Goal: Task Accomplishment & Management: Use online tool/utility

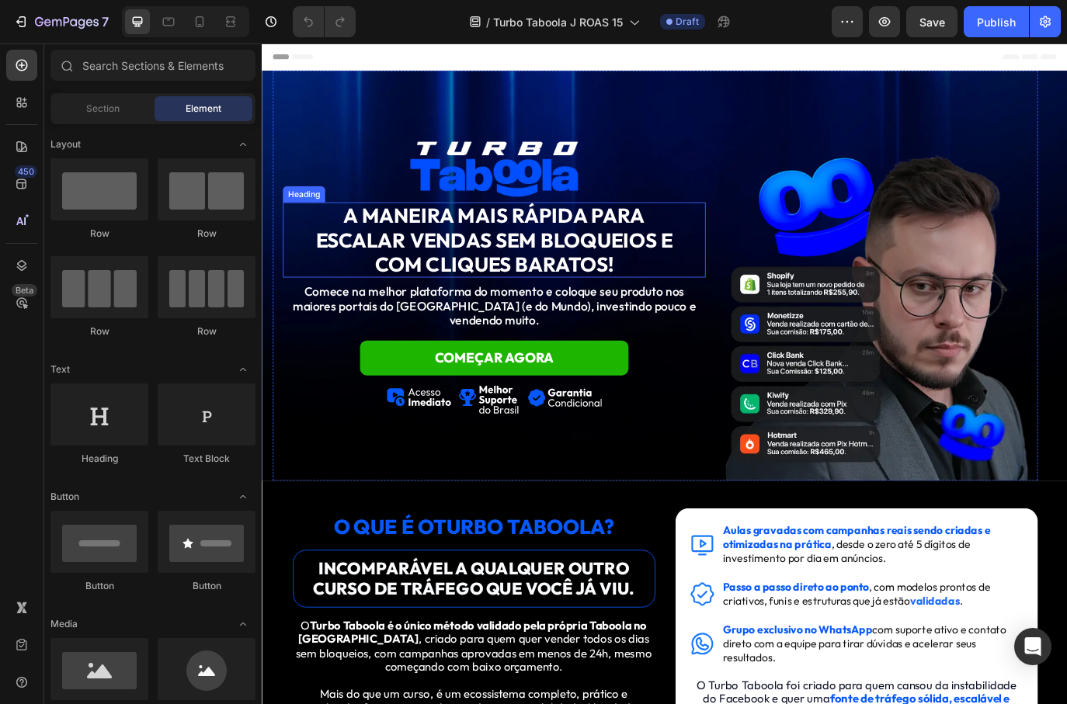
click at [607, 276] on strong "A MANEIRA MAIS RÁPIDA PARA ESCALAR VENDAS SEM BLOQUEIOS E COM CLIQUES BARATOS!" at bounding box center [530, 270] width 413 height 85
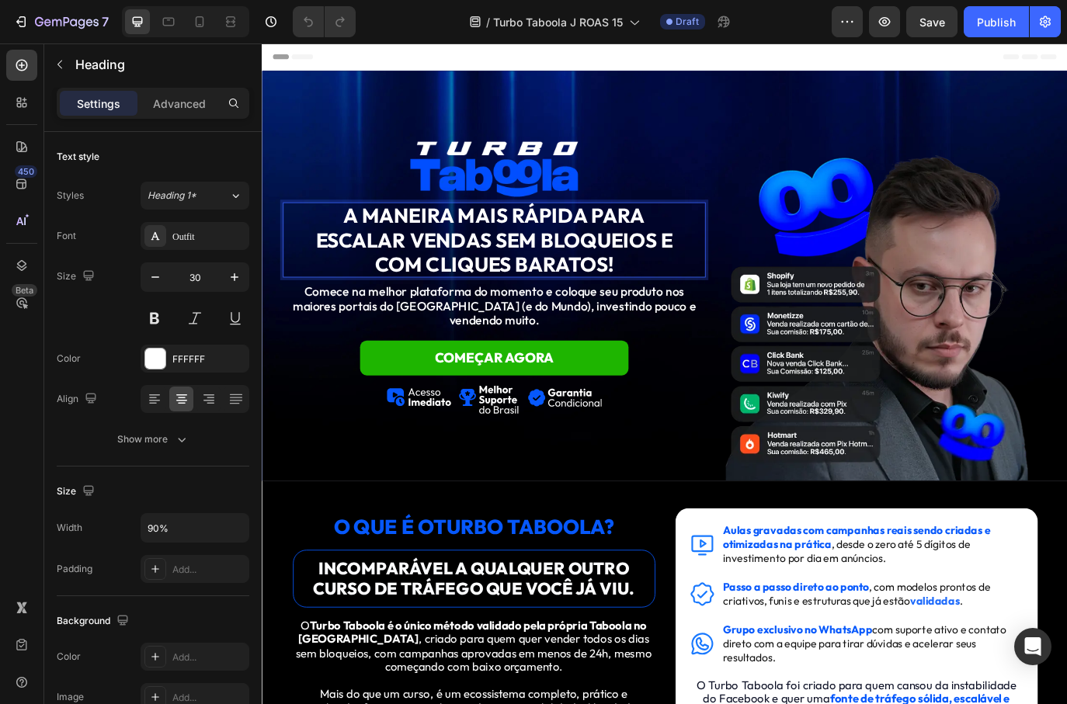
click at [607, 276] on strong "A MANEIRA MAIS RÁPIDA PARA ESCALAR VENDAS SEM BLOQUEIOS E COM CLIQUES BARATOS!" at bounding box center [530, 270] width 413 height 85
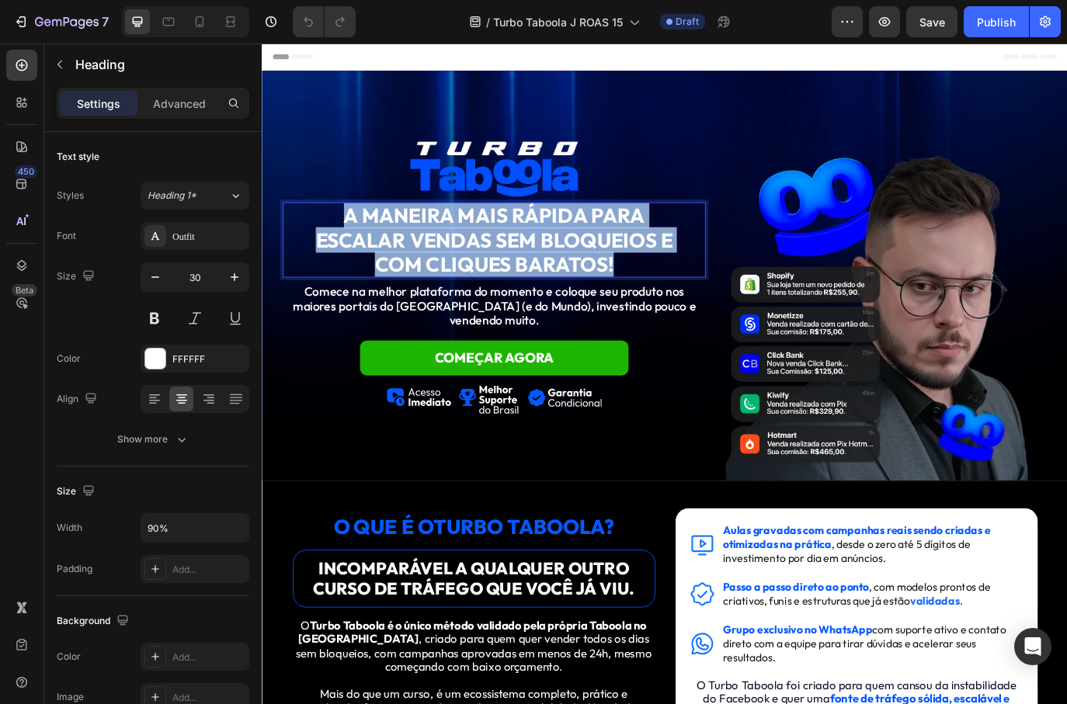
click at [607, 276] on strong "A MANEIRA MAIS RÁPIDA PARA ESCALAR VENDAS SEM BLOQUEIOS E COM CLIQUES BARATOS!" at bounding box center [530, 270] width 413 height 85
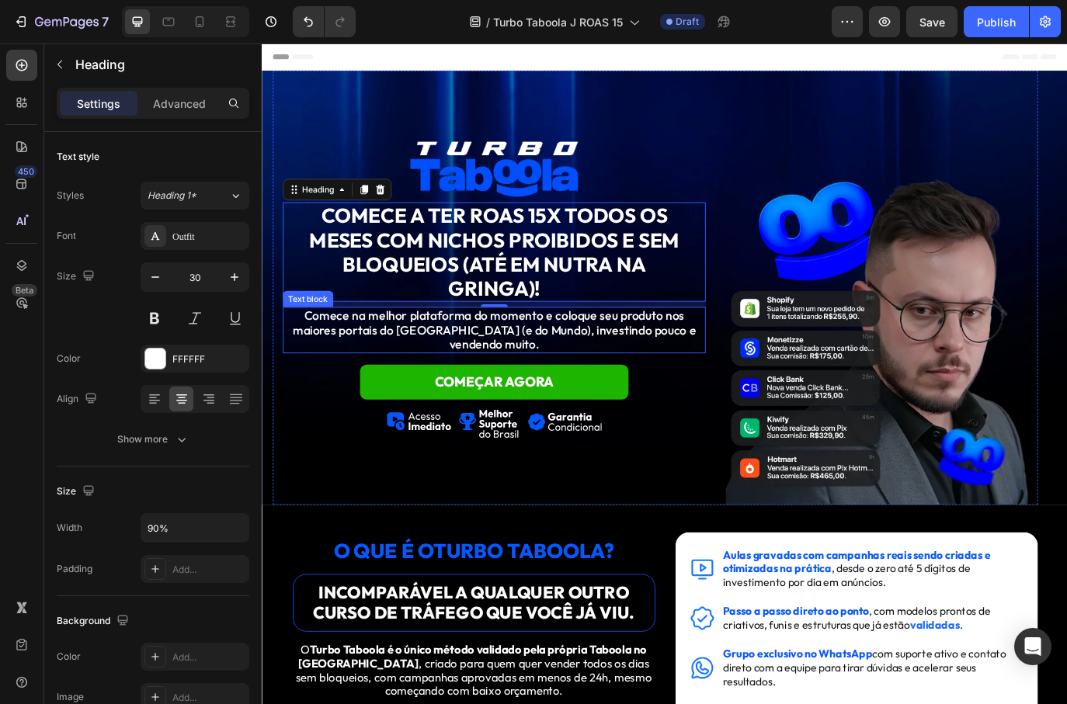
click at [475, 377] on p "Comece na melhor plataforma do momento e coloque seu produto nos maiores portai…" at bounding box center [530, 375] width 486 height 50
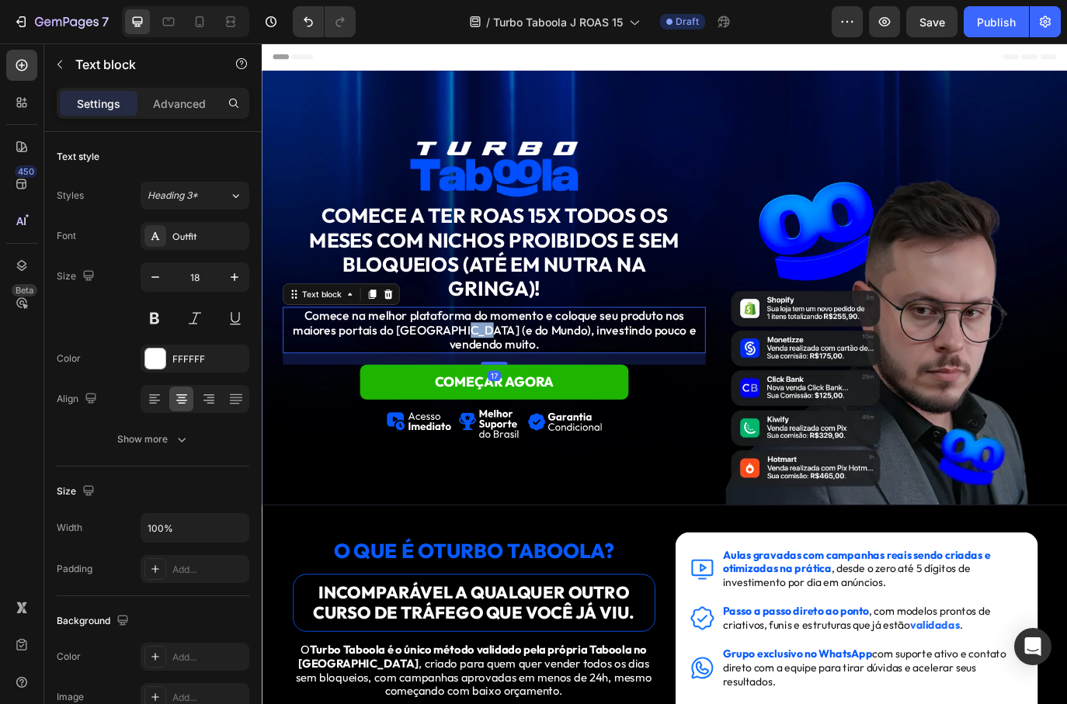
click at [475, 377] on p "Comece na melhor plataforma do momento e coloque seu produto nos maiores portai…" at bounding box center [530, 375] width 486 height 50
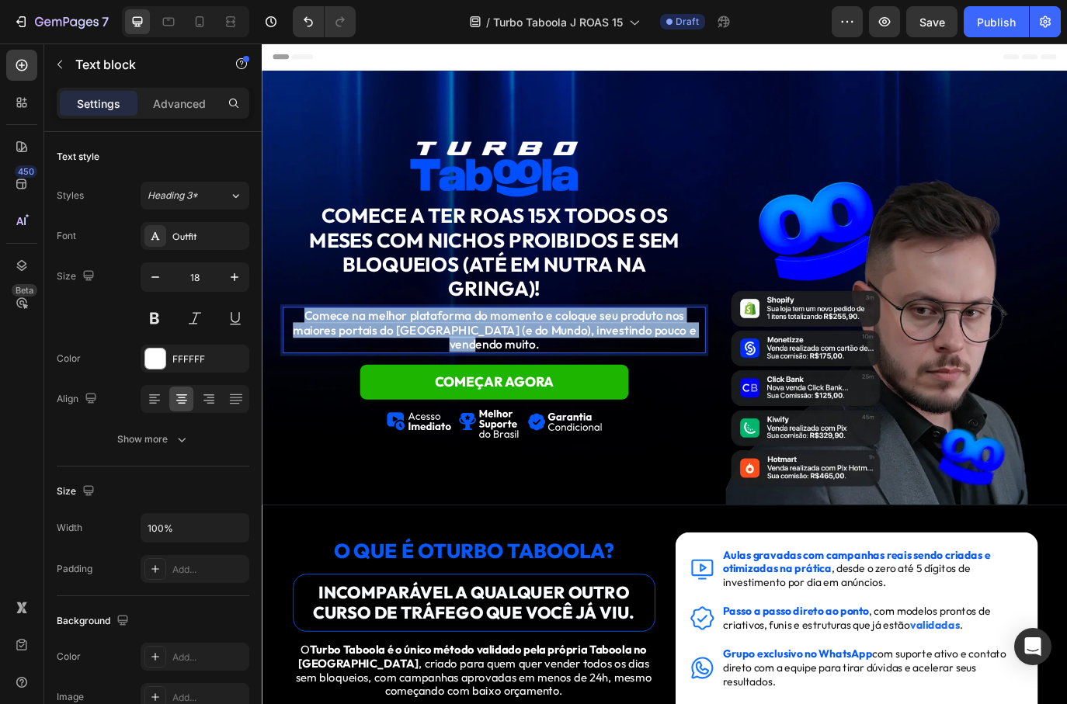
click at [475, 377] on p "Comece na melhor plataforma do momento e coloque seu produto nos maiores portai…" at bounding box center [530, 375] width 486 height 50
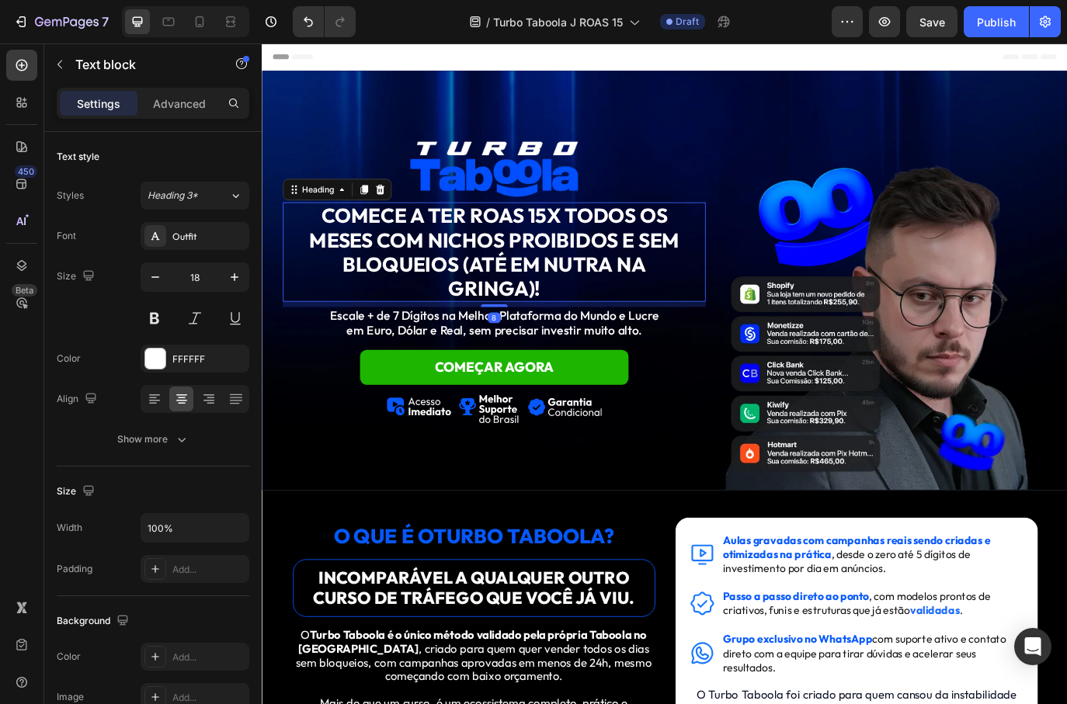
click at [706, 317] on p "⁠⁠⁠⁠⁠⁠⁠ COMECE A TER ROAS 15X TODOS OS MESES COM NICHOS PROIBIDOS E SEM BLOQUEI…" at bounding box center [530, 285] width 437 height 112
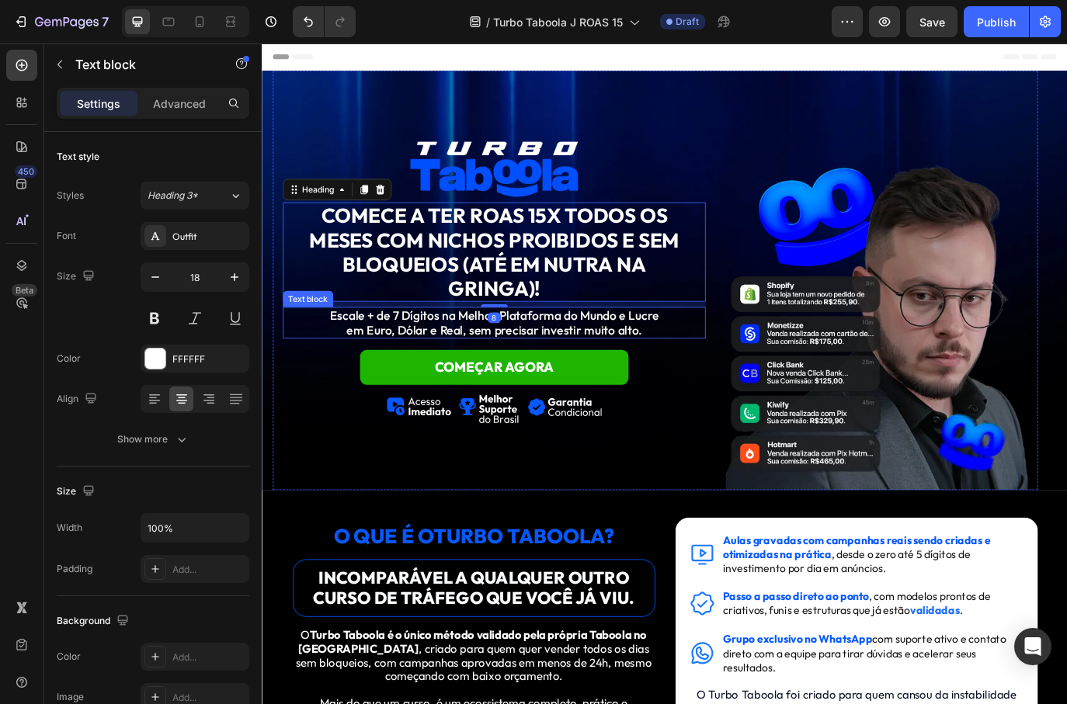
click at [717, 378] on p "Escale + de 7 Dígitos na Melhor Plataforma do Mundo e Lucre em Euro, Dólar e Re…" at bounding box center [530, 366] width 486 height 33
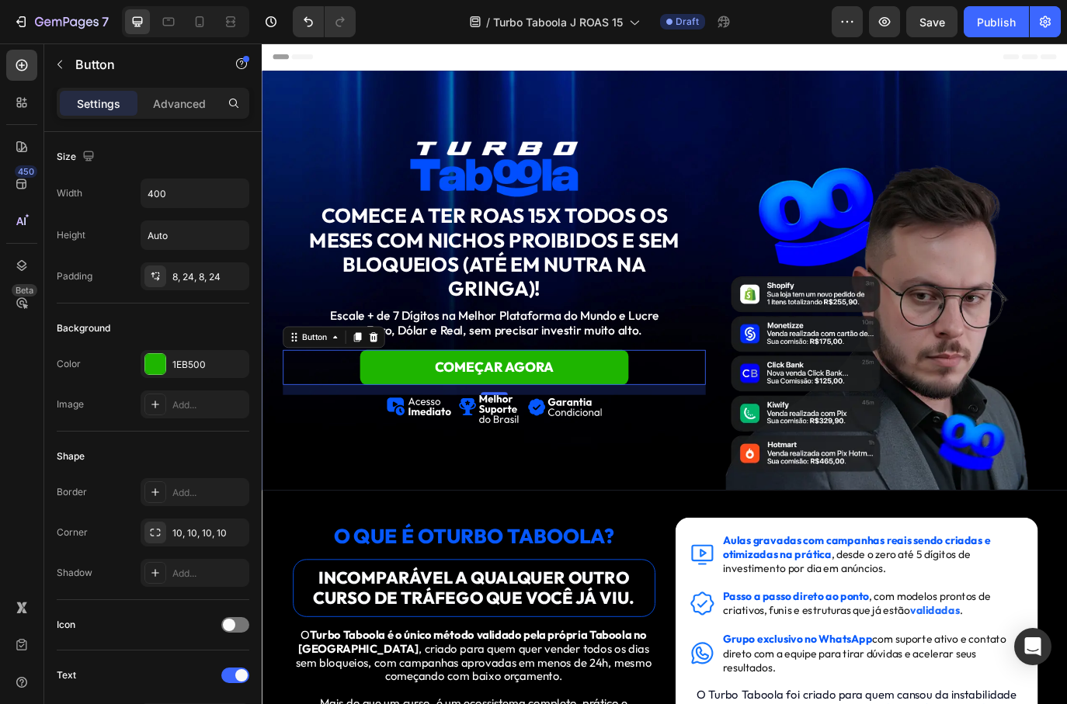
click at [699, 415] on div "COMEÇAR AGORA Button 0" at bounding box center [530, 418] width 489 height 40
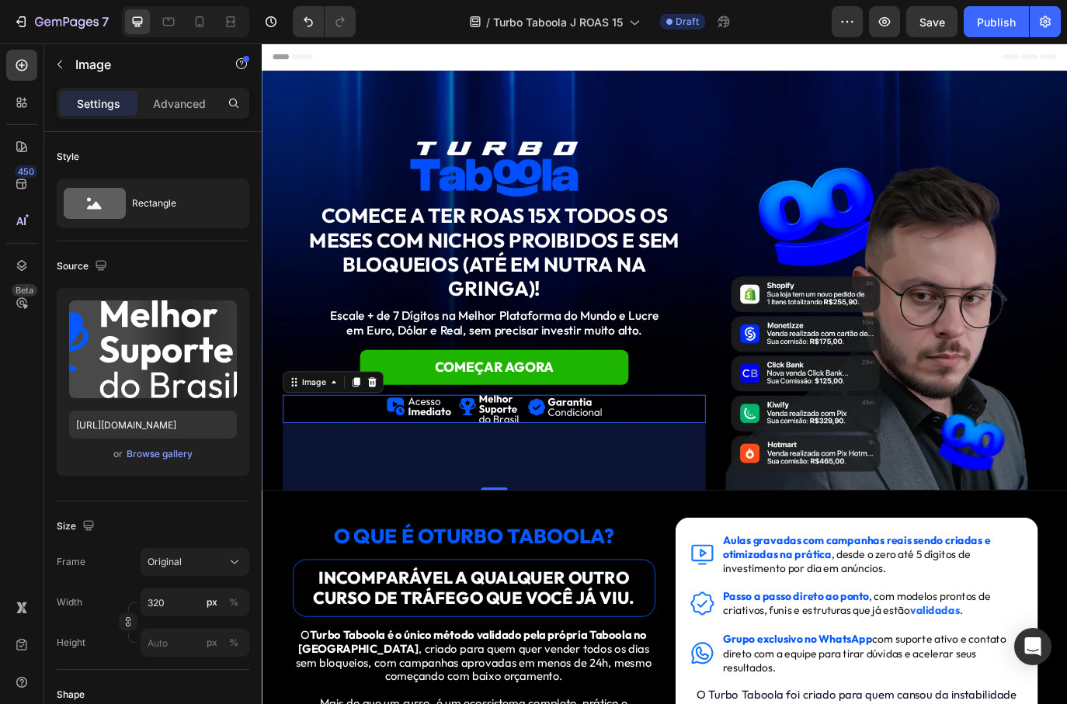
click at [691, 460] on div at bounding box center [530, 466] width 489 height 33
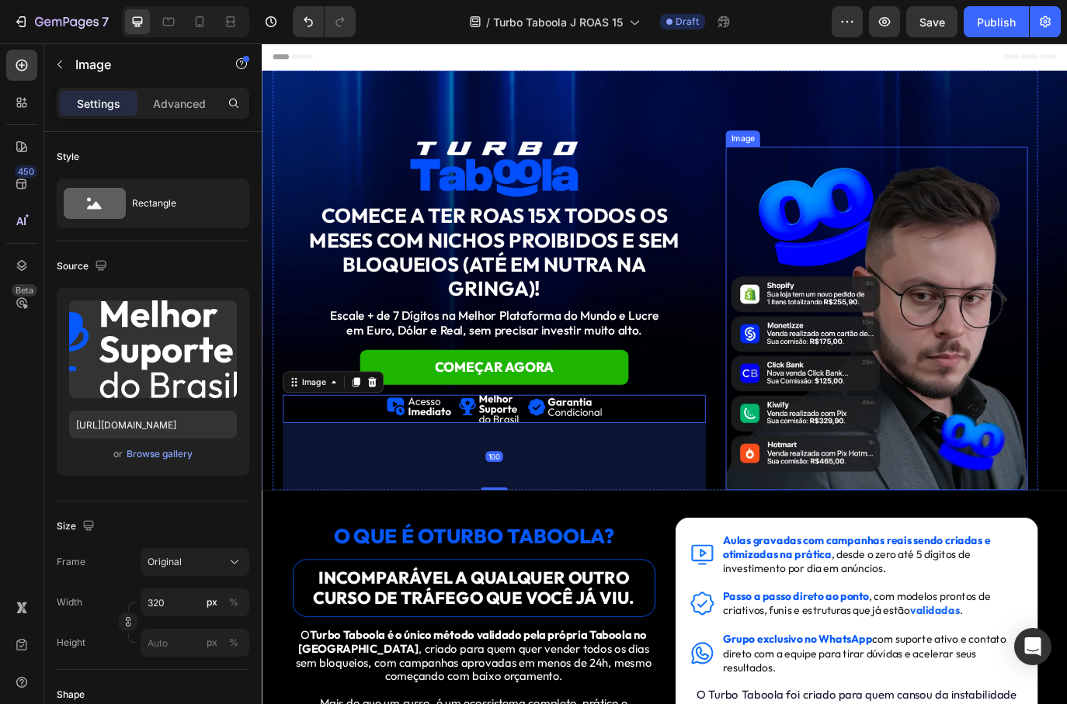
click at [824, 428] on img at bounding box center [972, 361] width 349 height 397
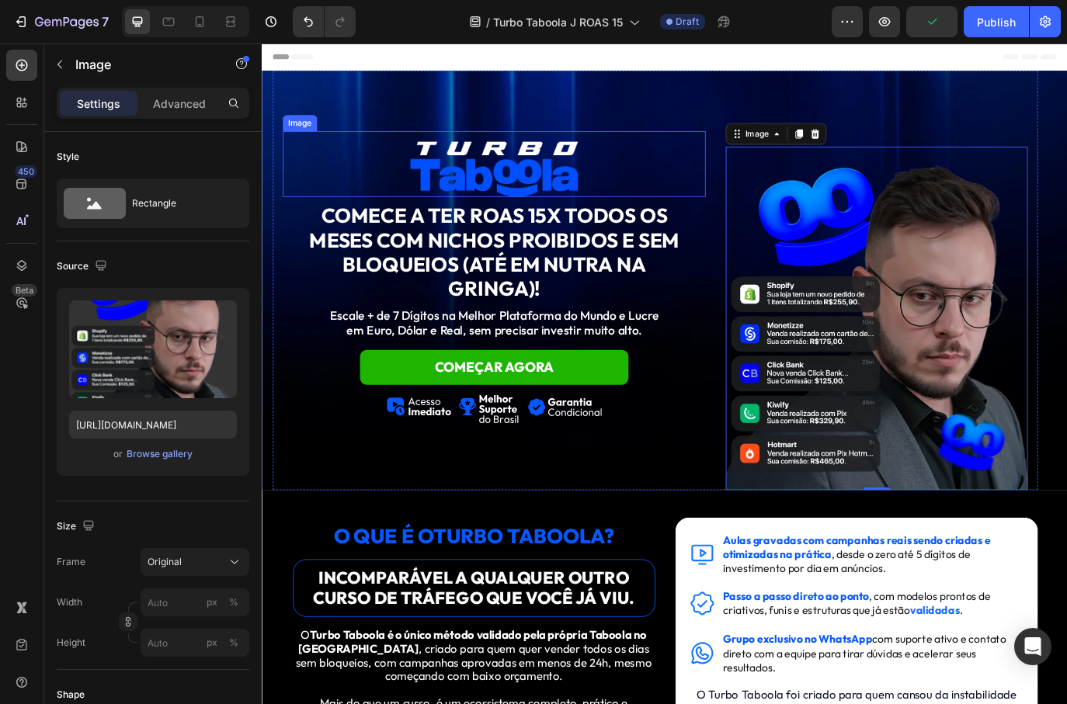
click at [665, 183] on div at bounding box center [530, 183] width 489 height 76
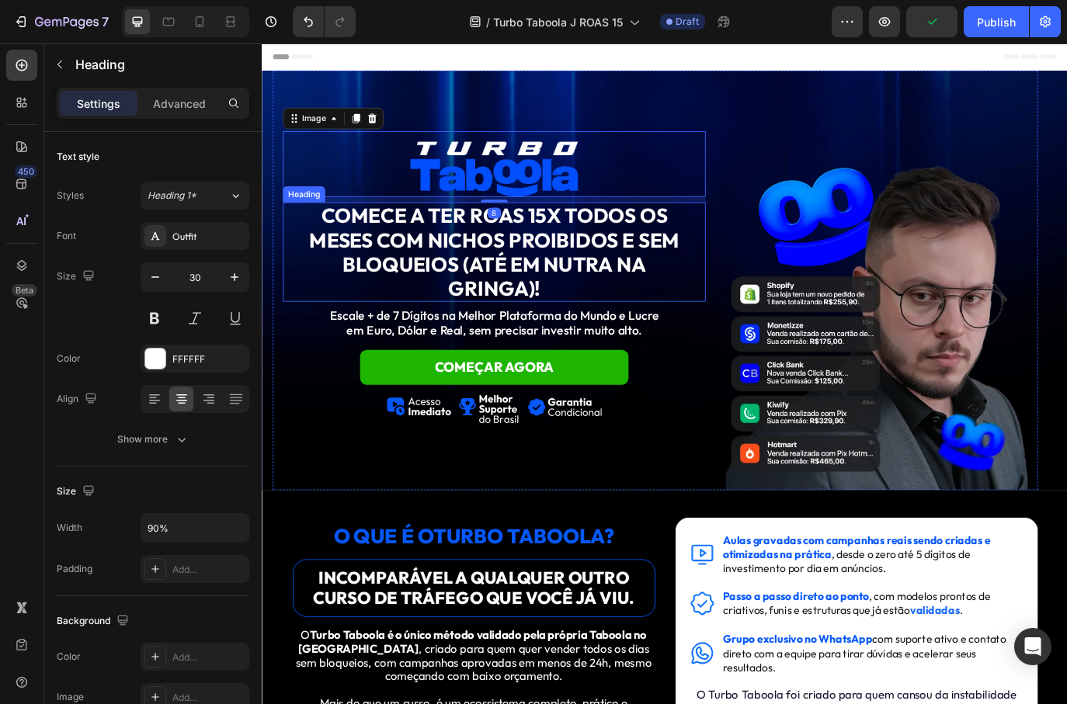
click at [630, 283] on strong "COMECE A TER ROAS 15X TODOS OS MESES COM NICHOS PROIBIDOS E SEM BLOQUEIOS (ATÉ …" at bounding box center [531, 284] width 428 height 113
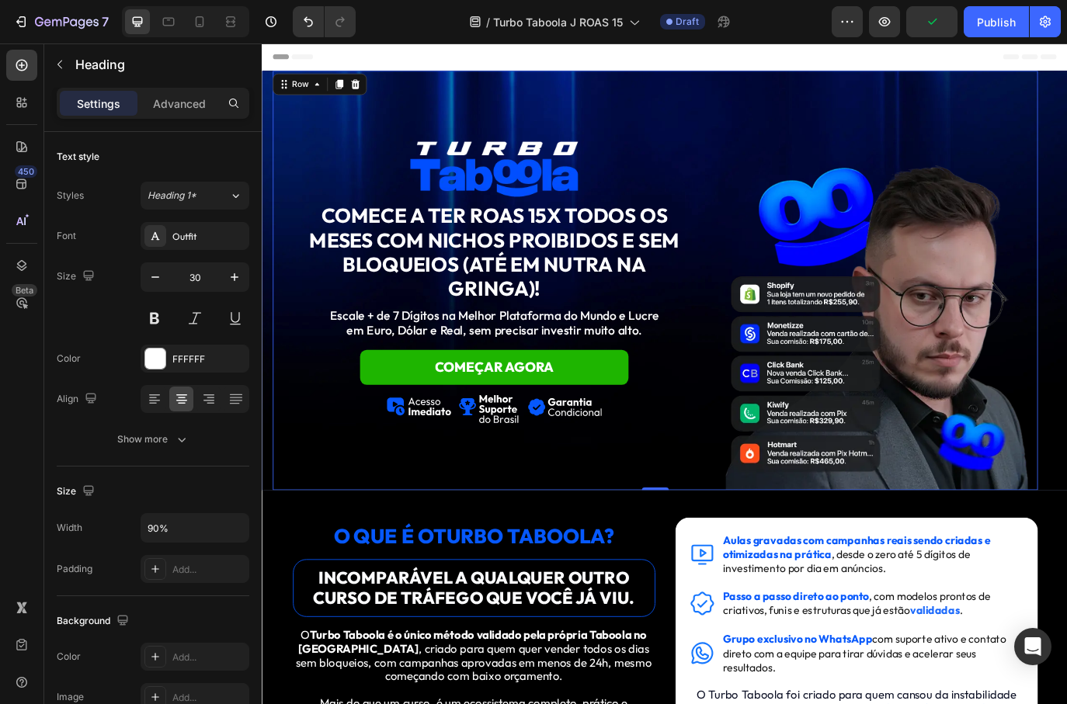
click at [672, 393] on div "Image ⁠⁠⁠⁠⁠⁠⁠ COMECE A TER ROAS 15X TODOS OS MESES COM NICHOS PROIBIDOS E SEM B…" at bounding box center [530, 352] width 489 height 415
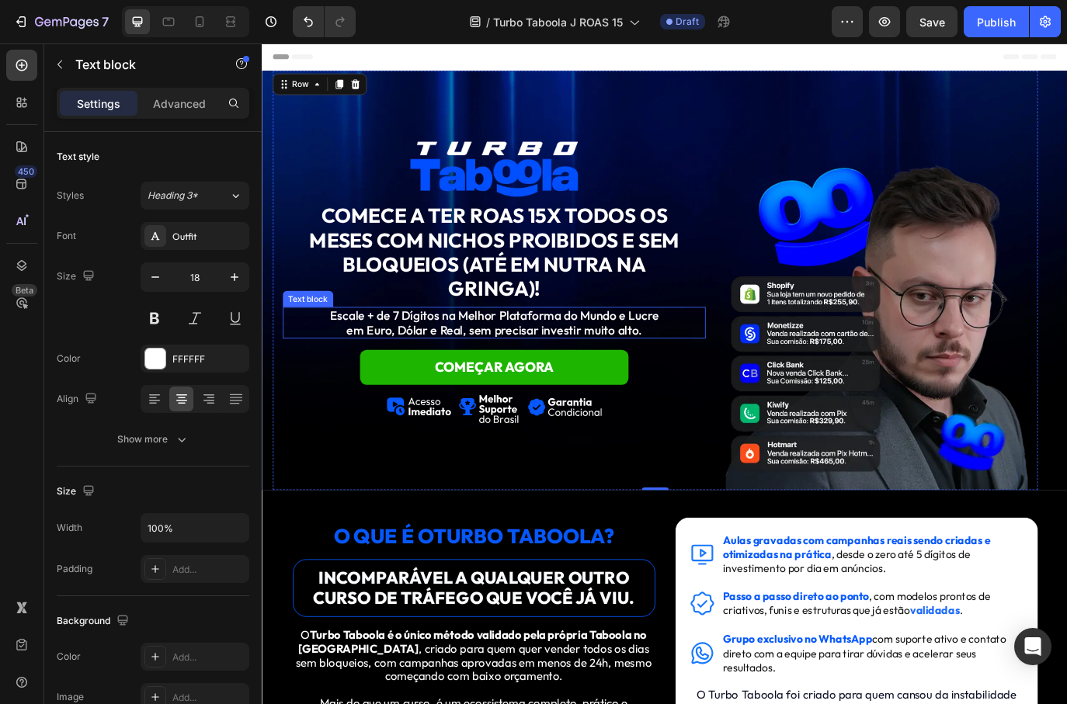
click at [706, 374] on p "Escale + de 7 Dígitos na Melhor Plataforma do Mundo e Lucre em Euro, Dólar e Re…" at bounding box center [530, 366] width 486 height 33
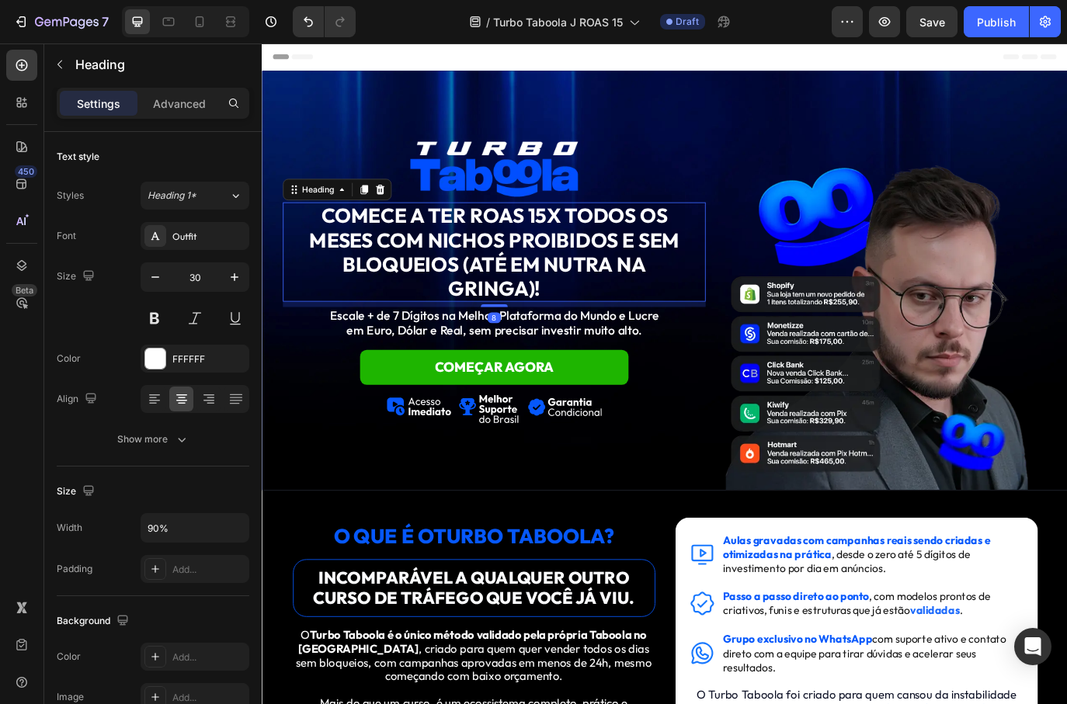
click at [692, 285] on strong "COMECE A TER ROAS 15X TODOS OS MESES COM NICHOS PROIBIDOS E SEM BLOQUEIOS (ATÉ …" at bounding box center [531, 284] width 428 height 113
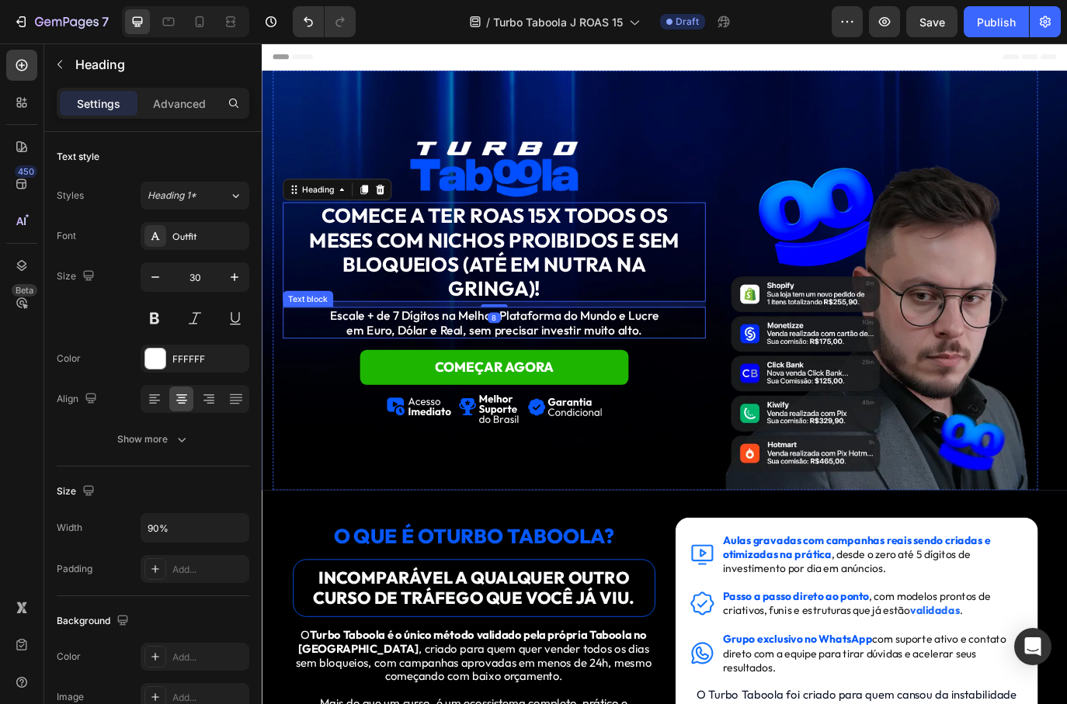
click at [626, 359] on p "Escale + de 7 Dígitos na Melhor Plataforma do Mundo e Lucre em Euro, Dólar e Re…" at bounding box center [530, 366] width 486 height 33
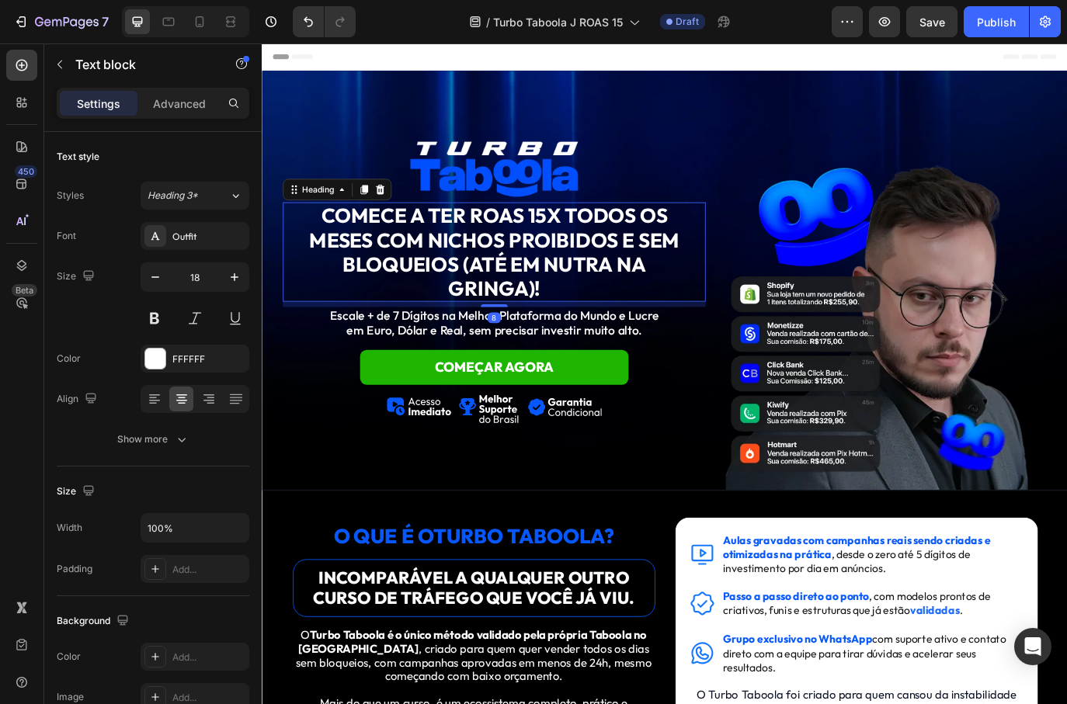
click at [708, 261] on strong "COMECE A TER ROAS 15X TODOS OS MESES COM NICHOS PROIBIDOS E SEM BLOQUEIOS (ATÉ …" at bounding box center [531, 284] width 428 height 113
click at [520, 245] on strong "COMECE A TER ROAS 15X TODOS OS MESES COM NICHOS PROIBIDOS E SEM BLOQUEIOS (ATÉ …" at bounding box center [531, 284] width 428 height 113
click at [585, 234] on strong "COMECE A TER ROAS 15X TODOS OS MESES COM NICHOS PROIBIDOS E SEM BLOQUEIOS (ATÉ …" at bounding box center [531, 284] width 428 height 113
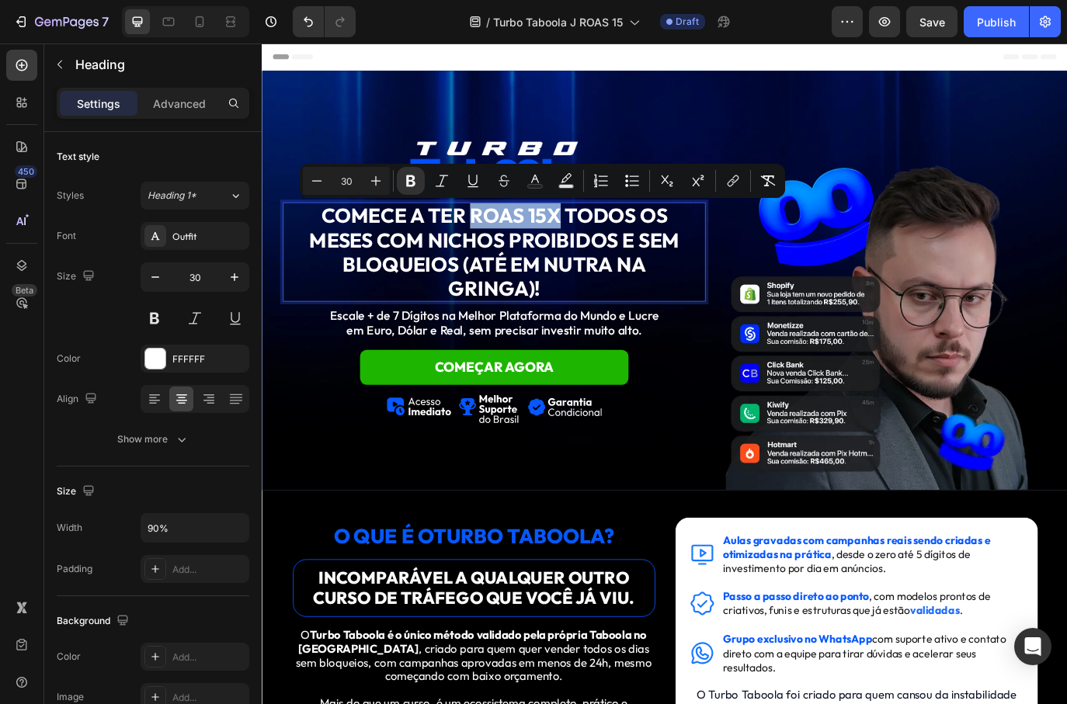
drag, startPoint x: 602, startPoint y: 245, endPoint x: 498, endPoint y: 245, distance: 104.0
click at [498, 245] on strong "COMECE A TER ROAS 15X TODOS OS MESES COM NICHOS PROIBIDOS E SEM BLOQUEIOS (ATÉ …" at bounding box center [531, 284] width 428 height 113
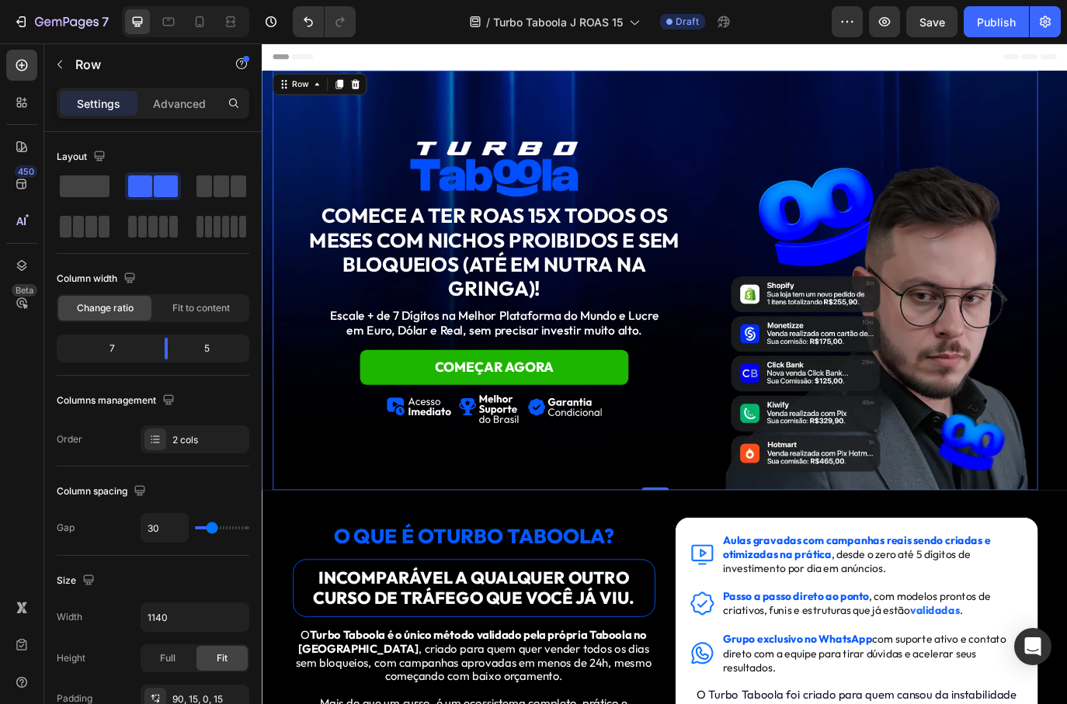
click at [782, 313] on div "Image ⁠⁠⁠⁠⁠⁠⁠ COMECE A TER ROAS 15X TODOS OS MESES COM NICHOS PROIBIDOS E SEM B…" at bounding box center [716, 317] width 885 height 485
click at [1013, 20] on div "Publish" at bounding box center [996, 22] width 39 height 16
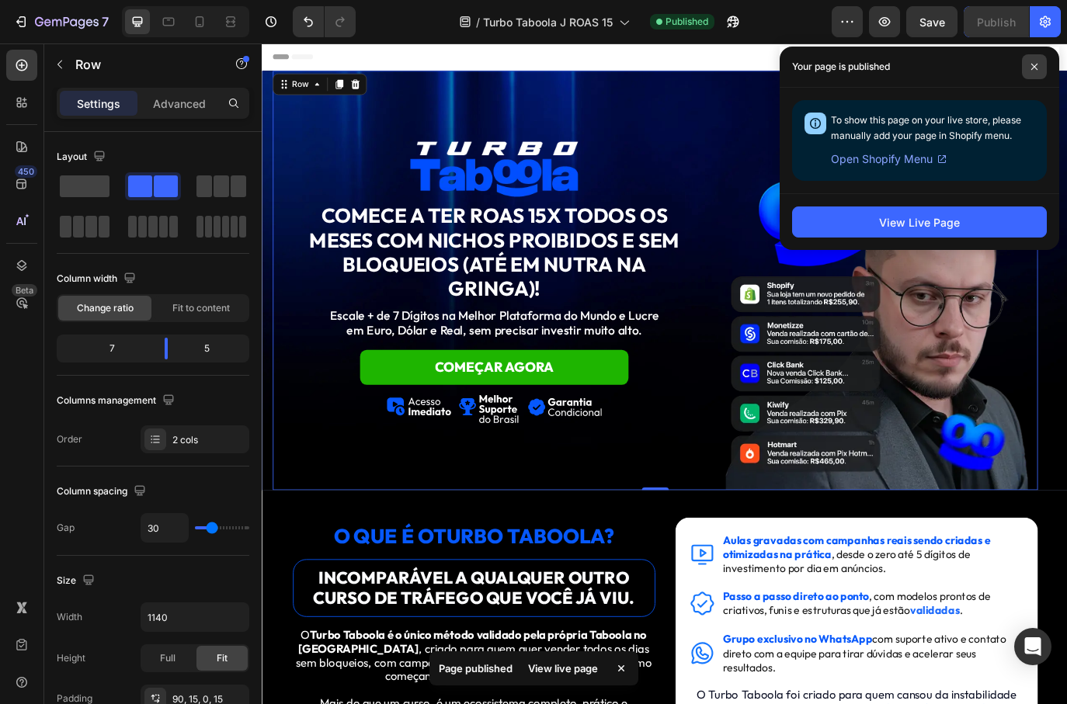
click at [1029, 67] on span at bounding box center [1034, 66] width 25 height 25
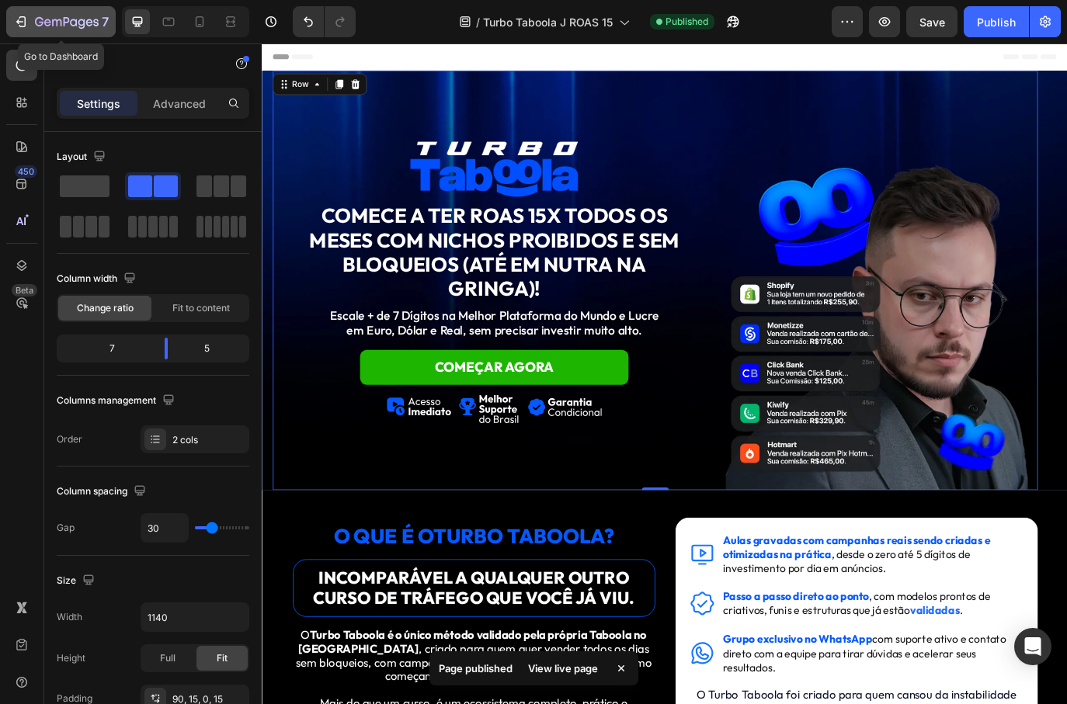
click at [43, 20] on icon "button" at bounding box center [39, 21] width 9 height 9
